Goal: Task Accomplishment & Management: Use online tool/utility

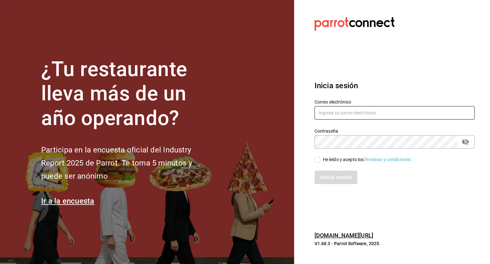
click at [401, 114] on input "text" at bounding box center [395, 112] width 160 height 13
type input "[EMAIL_ADDRESS][DOMAIN_NAME]"
click at [316, 161] on input "He leído y acepto los Términos y condiciones." at bounding box center [318, 160] width 6 height 6
checkbox input "true"
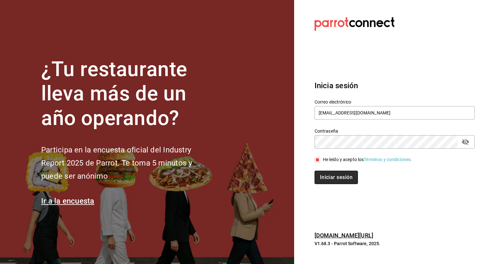
click at [340, 179] on button "Iniciar sesión" at bounding box center [336, 176] width 43 height 13
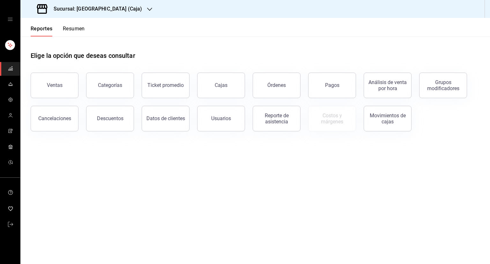
click at [147, 11] on icon "button" at bounding box center [149, 9] width 5 height 5
click at [77, 45] on div "Casino Español" at bounding box center [69, 42] width 86 height 7
click at [63, 89] on button "Ventas" at bounding box center [55, 85] width 48 height 26
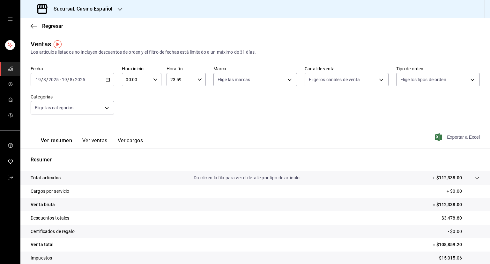
click at [444, 137] on span "Exportar a Excel" at bounding box center [458, 137] width 44 height 8
click at [56, 26] on span "Regresar" at bounding box center [52, 26] width 21 height 6
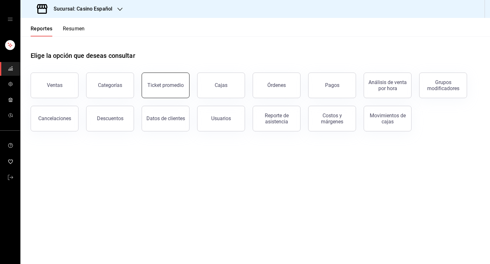
click at [179, 85] on div "Ticket promedio" at bounding box center [165, 85] width 36 height 6
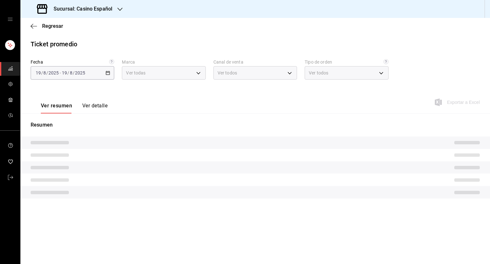
type input "fe06245a-8f86-4a5a-9f15-d6b16e0587cf"
type input "PARROT,UBER_EATS,RAPPI,DIDI_FOOD,ONLINE"
type input "065078e3-213d-448e-93ca-cfb8ebfca619,71390002-e989-4167-af70-94c310f4878c,e5eea…"
